Goal: Check status: Check status

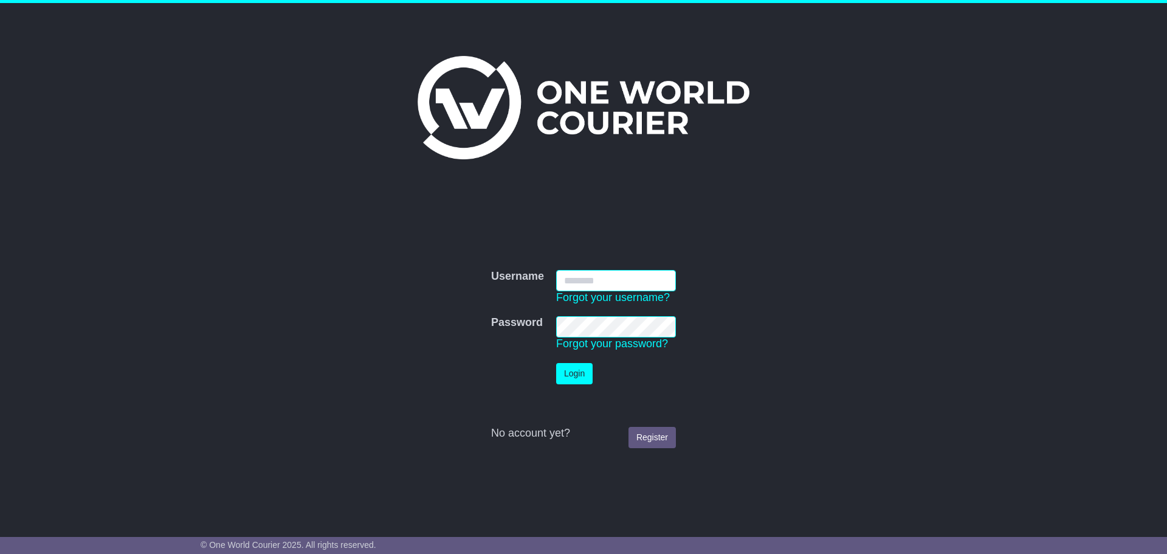
click at [597, 278] on input "Username" at bounding box center [616, 280] width 120 height 21
type input "**********"
click at [573, 371] on button "Login" at bounding box center [574, 373] width 36 height 21
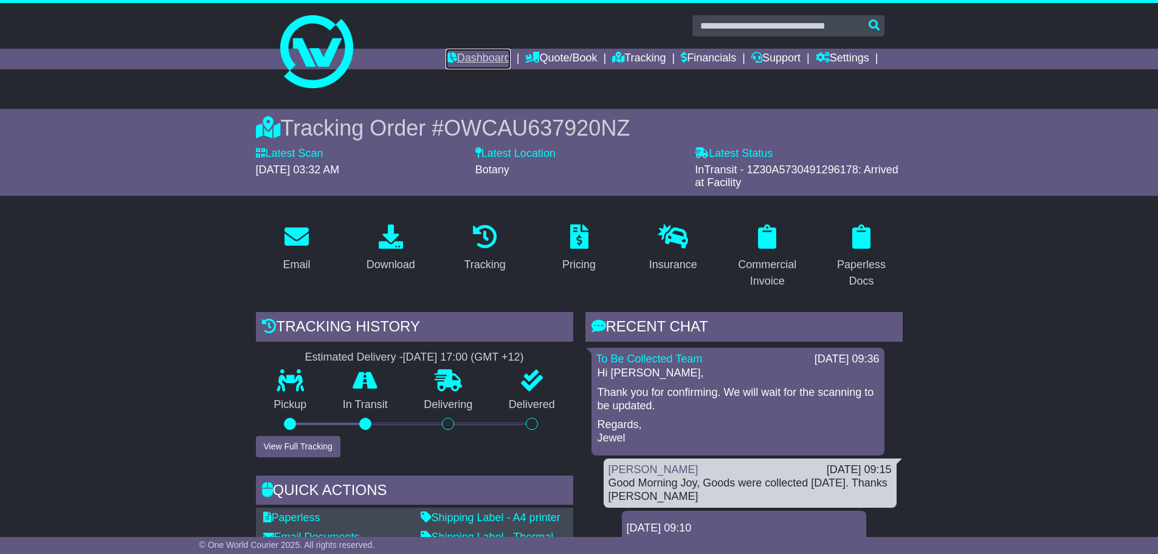
click at [485, 52] on link "Dashboard" at bounding box center [478, 59] width 65 height 21
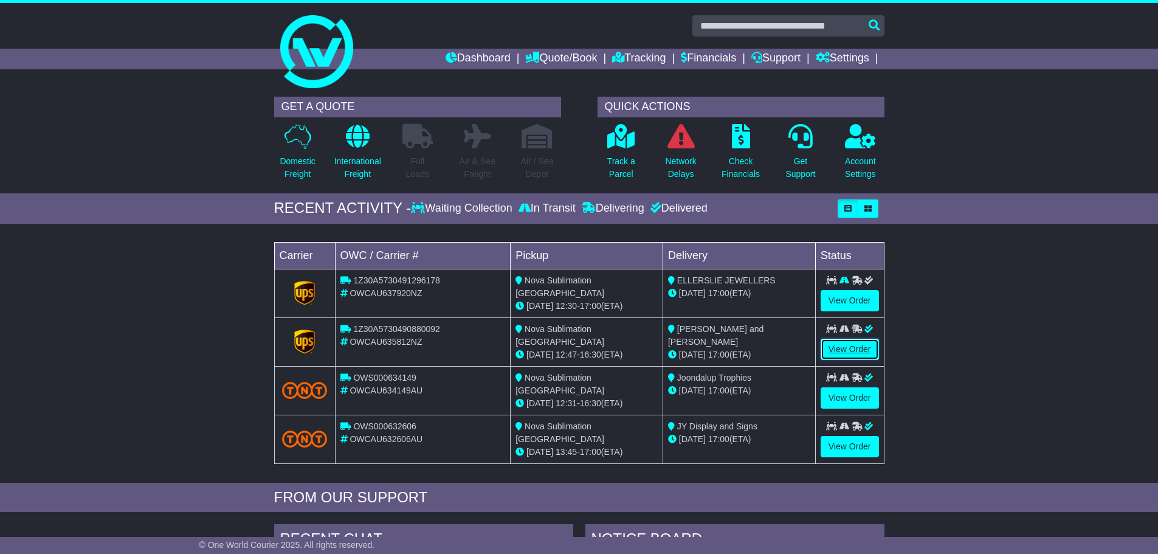
click at [842, 345] on link "View Order" at bounding box center [850, 349] width 58 height 21
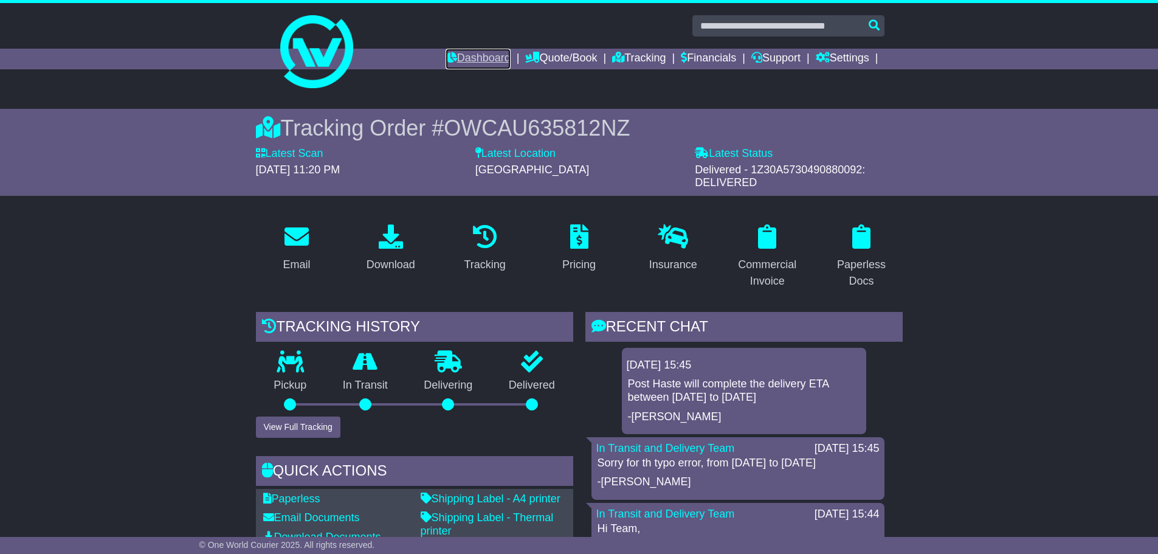
click at [465, 51] on link "Dashboard" at bounding box center [478, 59] width 65 height 21
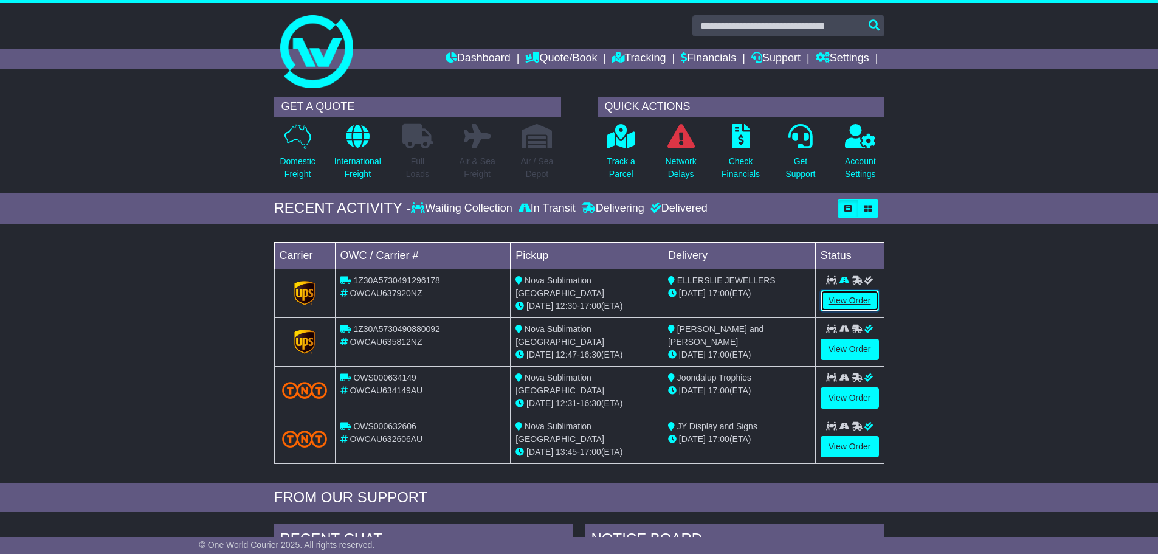
click at [843, 300] on link "View Order" at bounding box center [850, 300] width 58 height 21
